Goal: Task Accomplishment & Management: Manage account settings

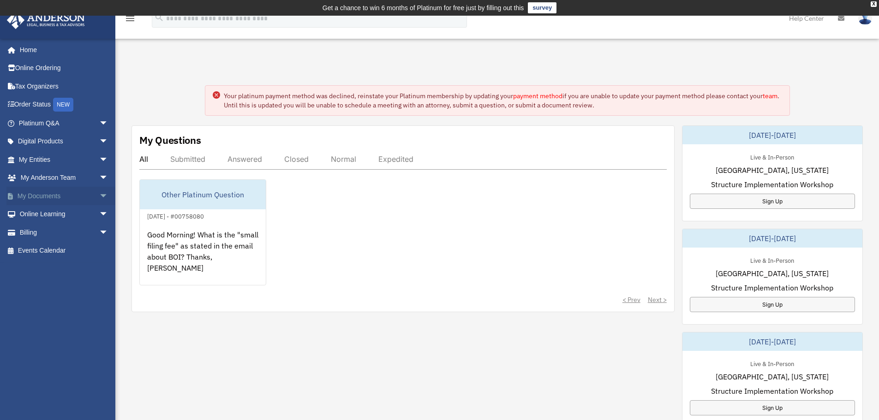
click at [99, 194] on span "arrow_drop_down" at bounding box center [108, 196] width 18 height 19
click at [40, 212] on link "Box" at bounding box center [67, 214] width 109 height 18
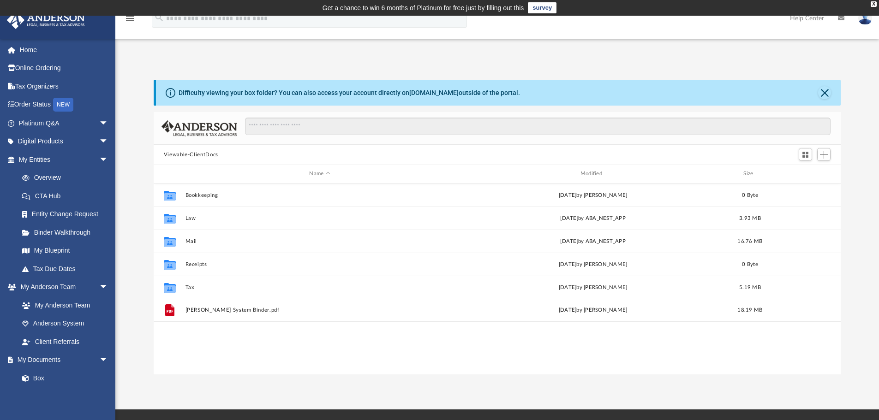
scroll to position [203, 680]
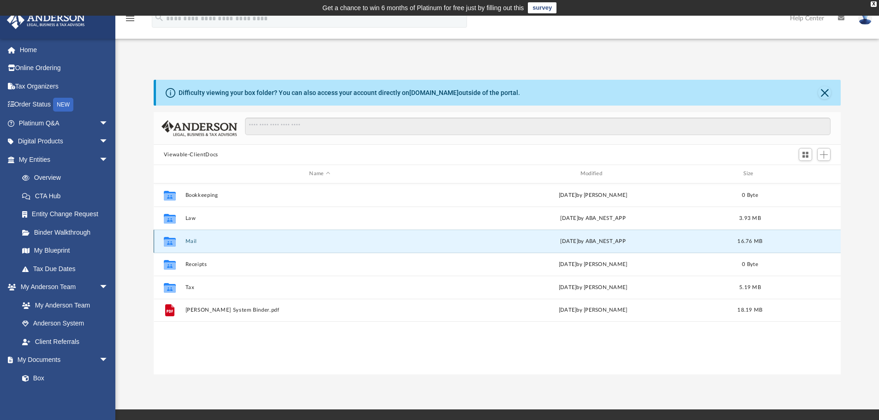
click at [191, 241] on button "Mail" at bounding box center [319, 241] width 269 height 6
click at [193, 242] on button "Mail" at bounding box center [319, 241] width 269 height 6
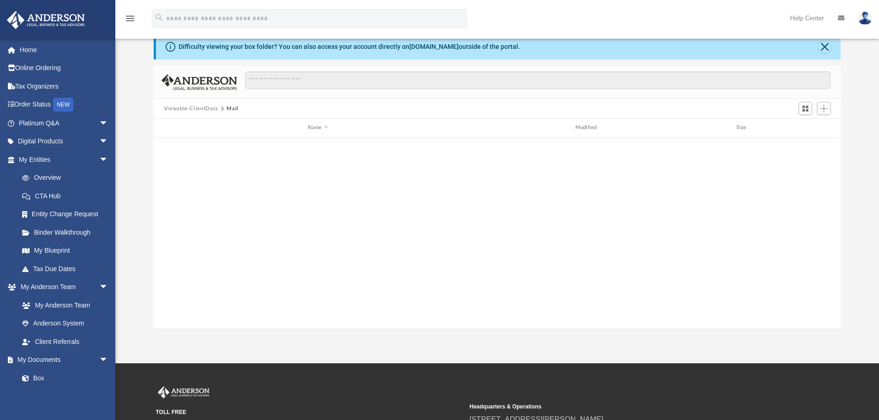
scroll to position [870, 0]
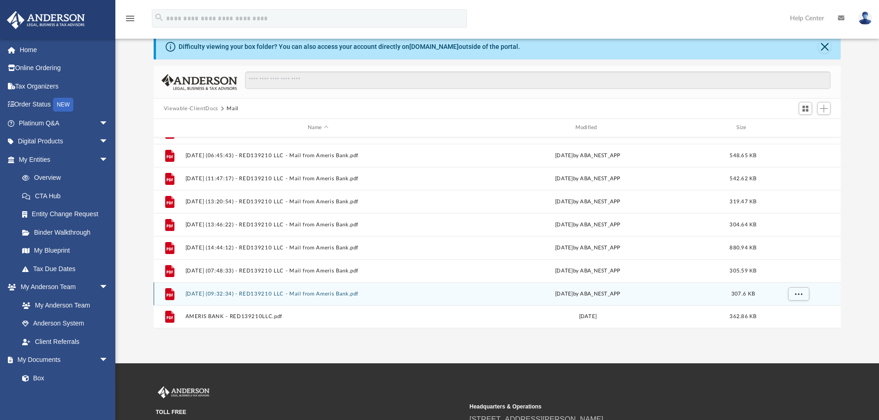
click at [334, 294] on button "[DATE] (09:32:34) - RED139210 LLC - Mail from Ameris Bank.pdf" at bounding box center [318, 294] width 266 height 6
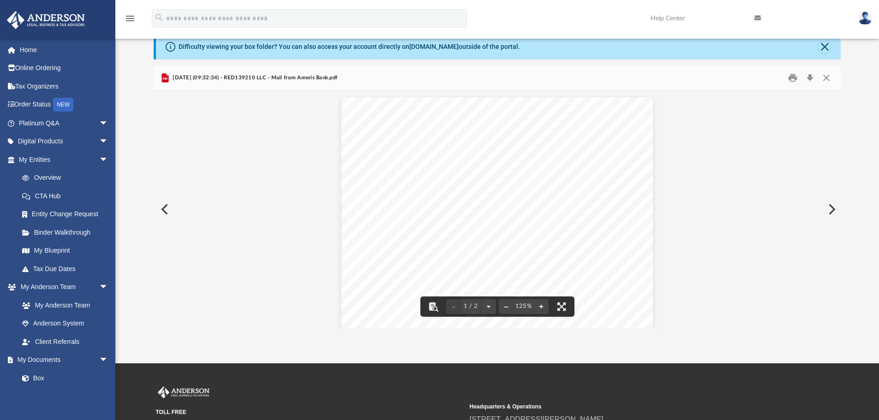
click at [502, 209] on div "Page 1" at bounding box center [496, 298] width 311 height 403
click at [541, 308] on button "File preview" at bounding box center [541, 307] width 15 height 20
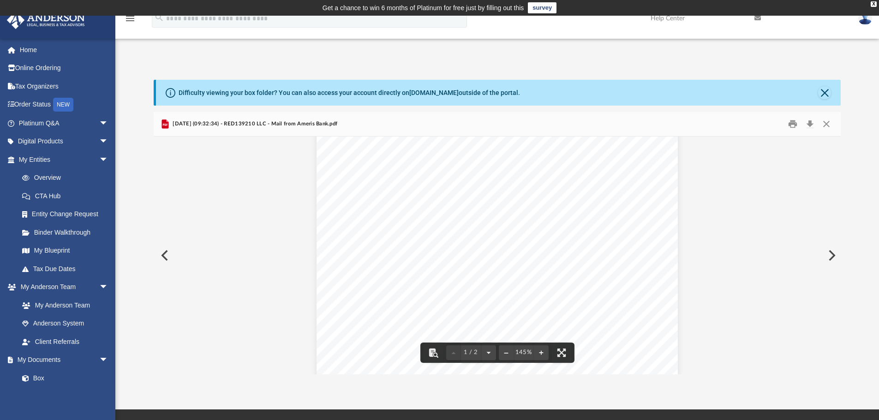
scroll to position [0, 0]
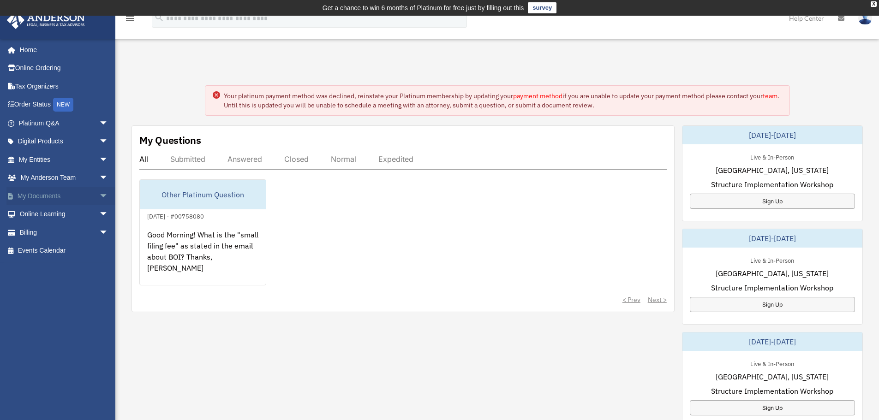
click at [99, 193] on span "arrow_drop_down" at bounding box center [108, 196] width 18 height 19
click at [38, 213] on link "Box" at bounding box center [67, 214] width 109 height 18
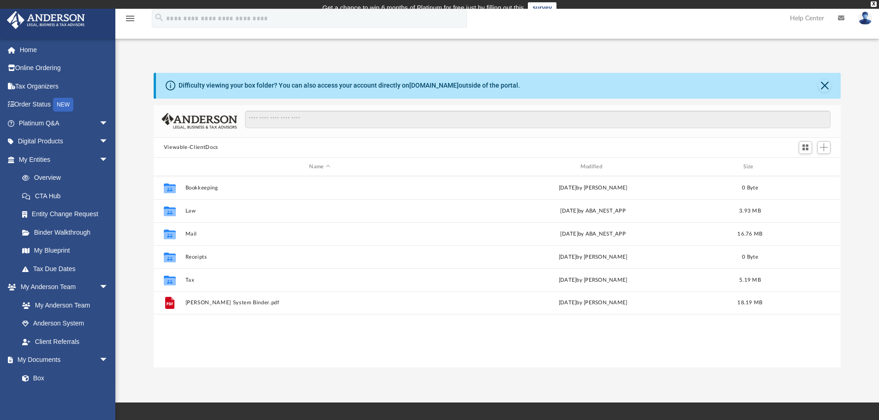
scroll to position [203, 680]
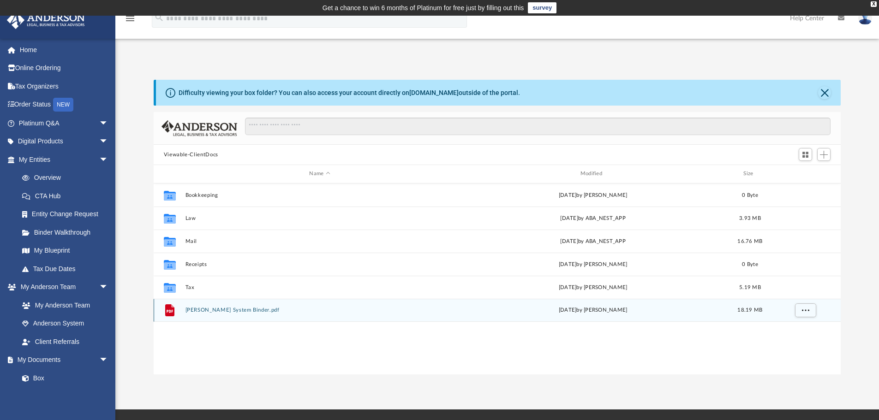
click at [232, 310] on button "[PERSON_NAME] System Binder.pdf" at bounding box center [319, 310] width 269 height 6
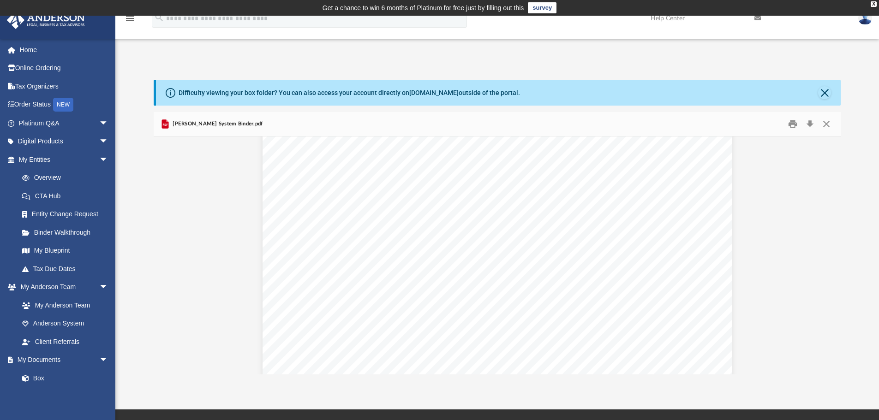
scroll to position [71921, 0]
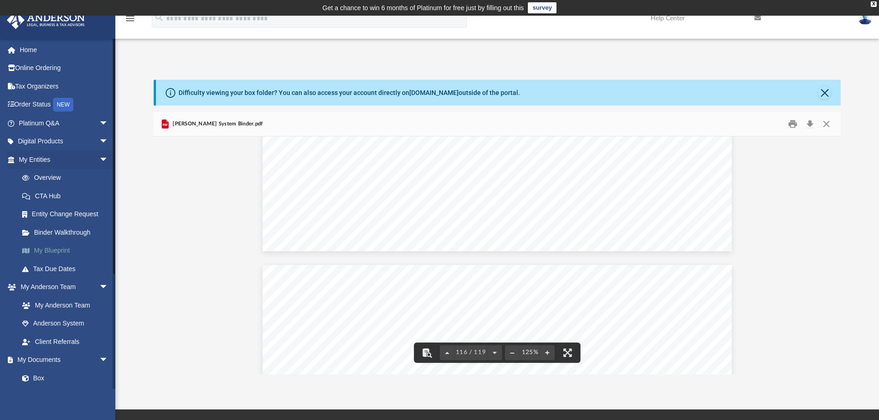
click at [44, 250] on link "My Blueprint" at bounding box center [67, 251] width 109 height 18
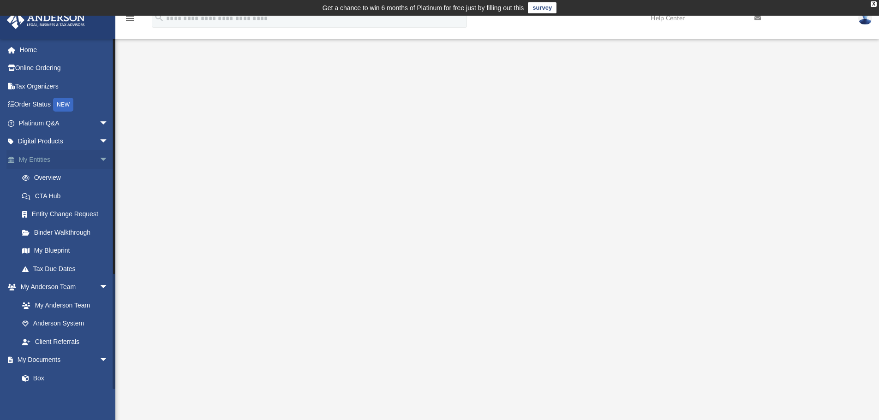
click at [99, 158] on span "arrow_drop_down" at bounding box center [108, 159] width 18 height 19
click at [39, 268] on link "Box" at bounding box center [67, 269] width 109 height 18
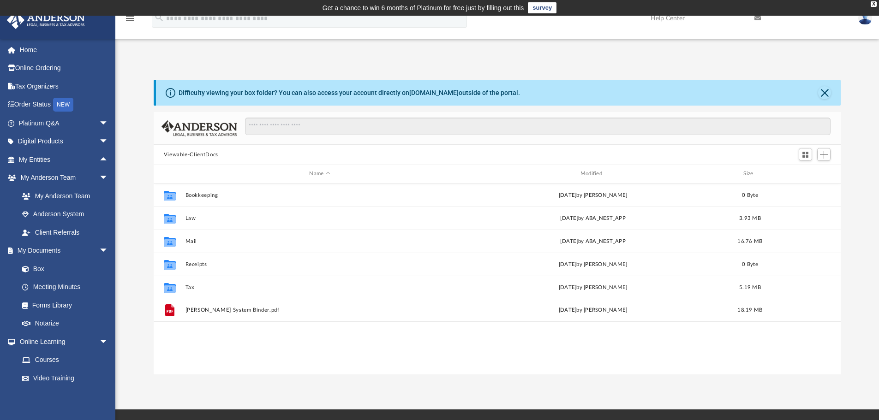
scroll to position [203, 680]
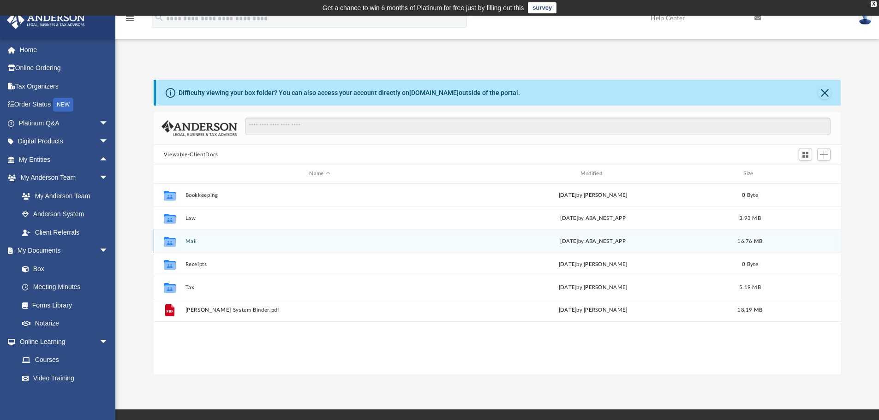
click at [190, 240] on button "Mail" at bounding box center [319, 241] width 269 height 6
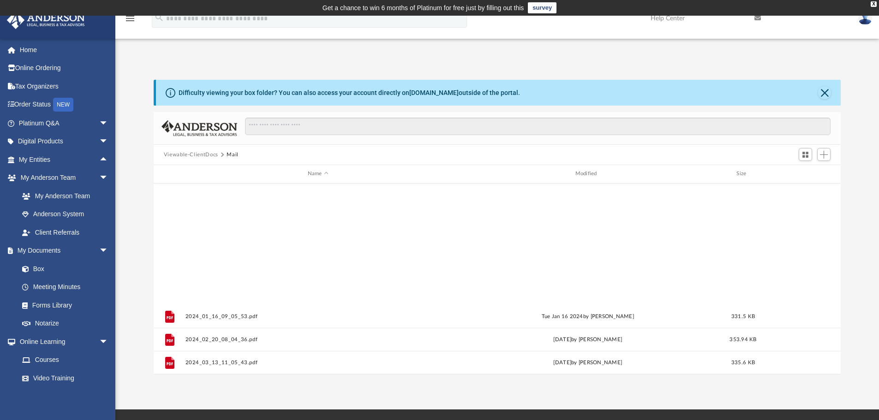
scroll to position [870, 0]
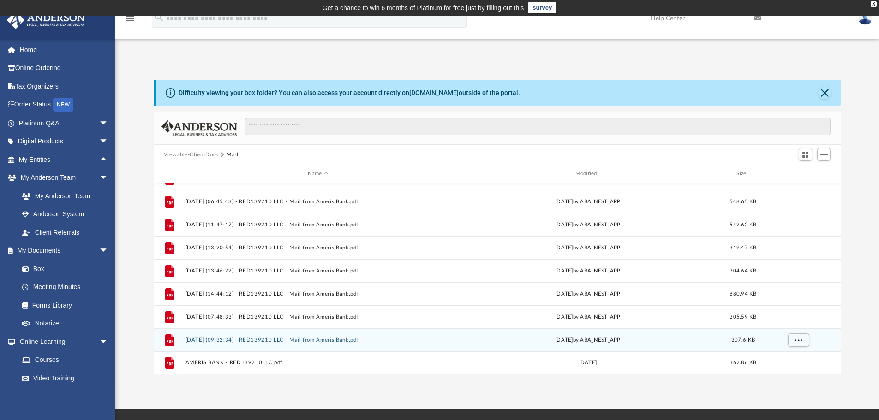
click at [265, 339] on button "[DATE] (09:32:34) - RED139210 LLC - Mail from Ameris Bank.pdf" at bounding box center [318, 340] width 266 height 6
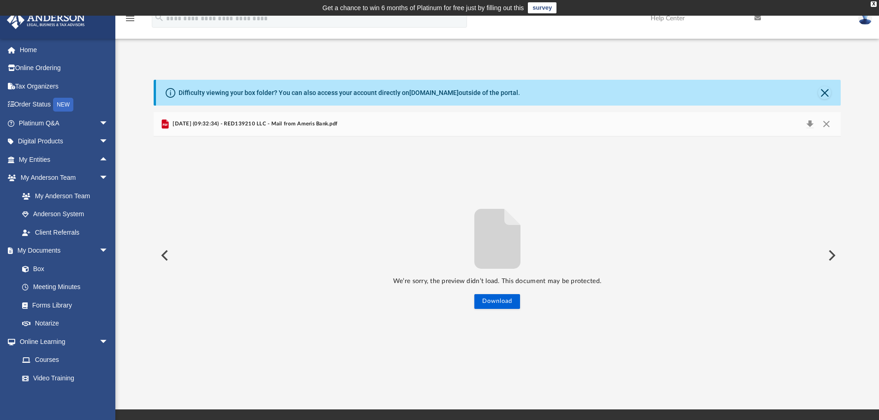
click at [164, 258] on button "Preview" at bounding box center [164, 256] width 20 height 26
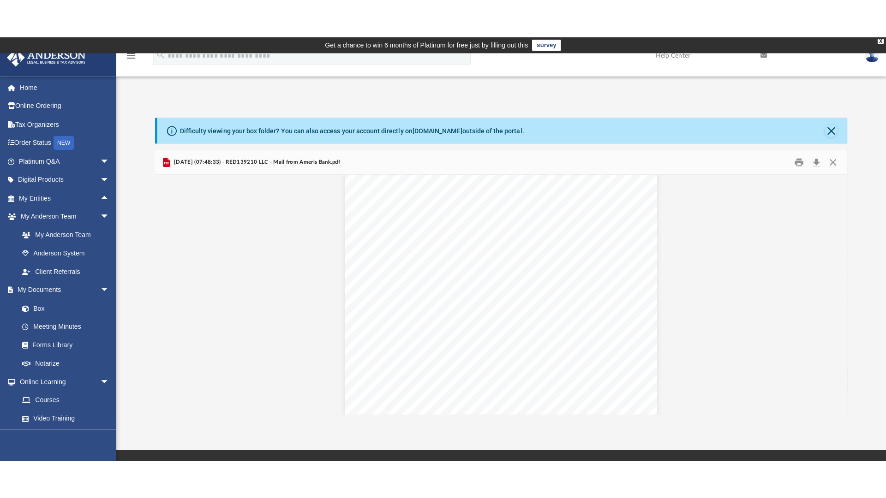
scroll to position [46, 0]
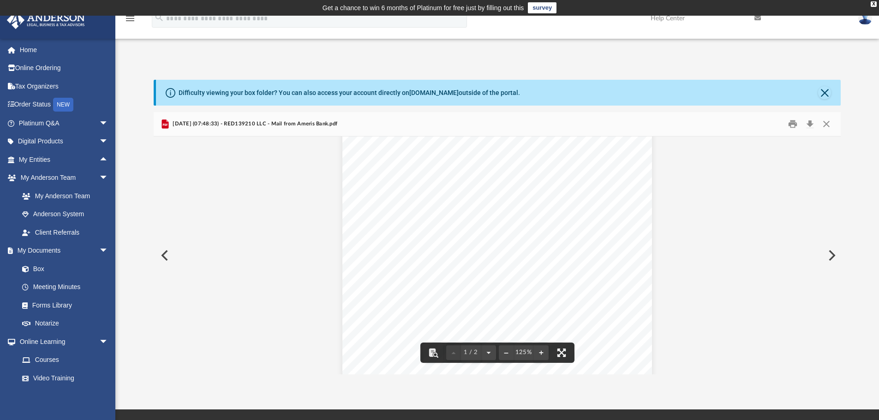
click at [558, 351] on button "File preview" at bounding box center [561, 353] width 20 height 20
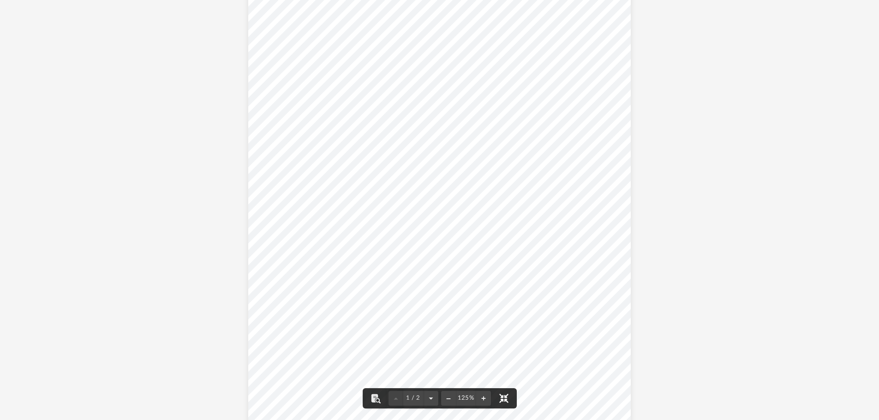
scroll to position [0, 0]
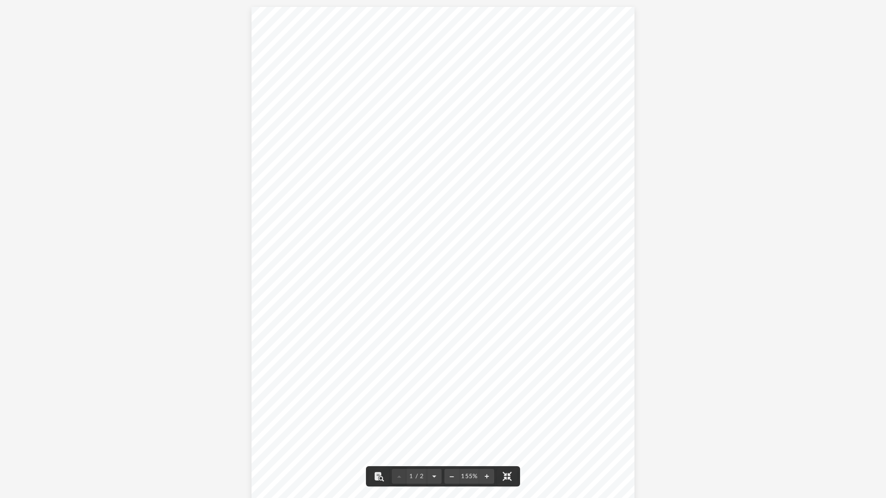
click at [511, 420] on button "File preview" at bounding box center [507, 476] width 20 height 20
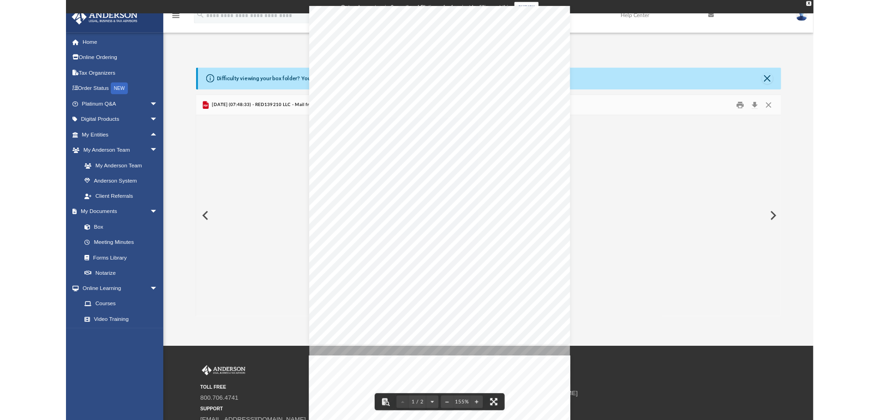
scroll to position [203, 680]
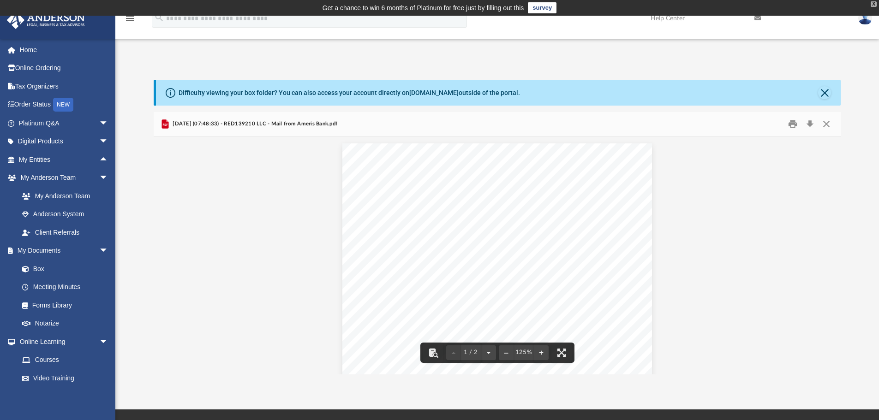
click at [872, 2] on div "X" at bounding box center [873, 4] width 6 height 6
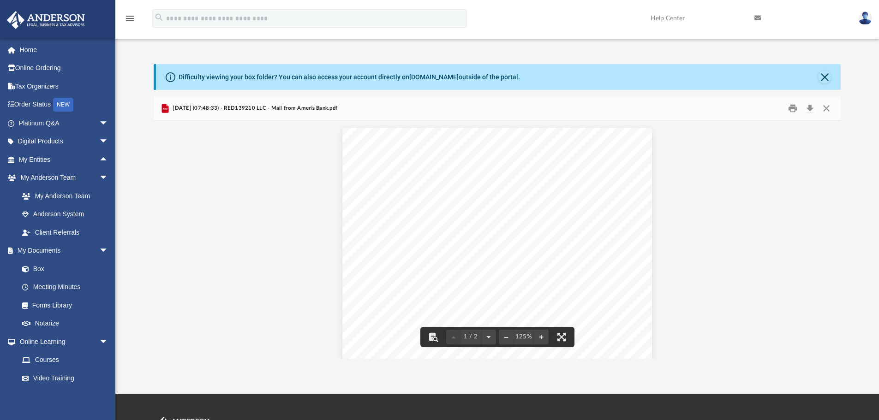
click at [867, 17] on img at bounding box center [865, 18] width 14 height 13
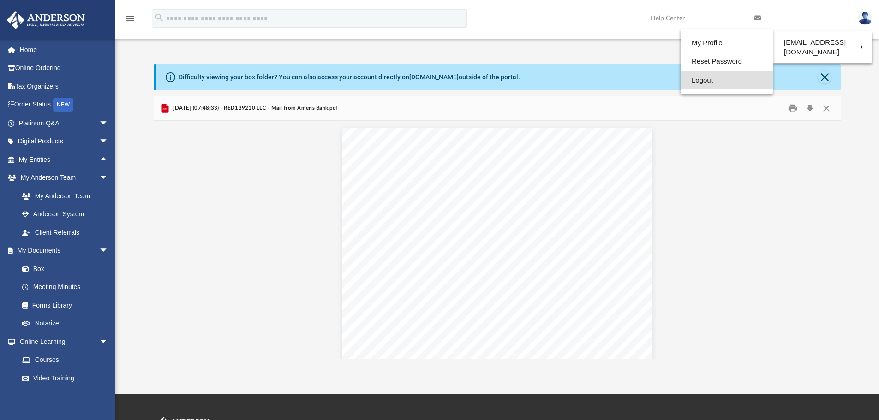
click at [697, 79] on link "Logout" at bounding box center [726, 80] width 92 height 19
